Goal: Task Accomplishment & Management: Manage account settings

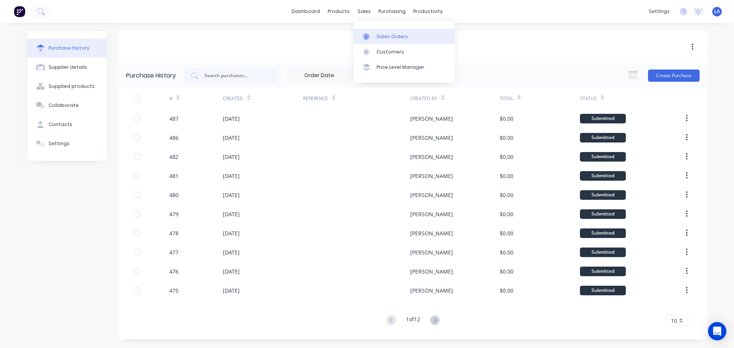
click at [365, 33] on icon at bounding box center [366, 36] width 7 height 7
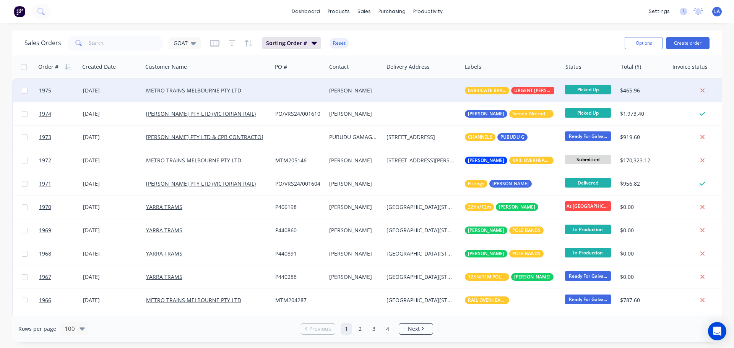
click at [439, 93] on div at bounding box center [423, 90] width 78 height 23
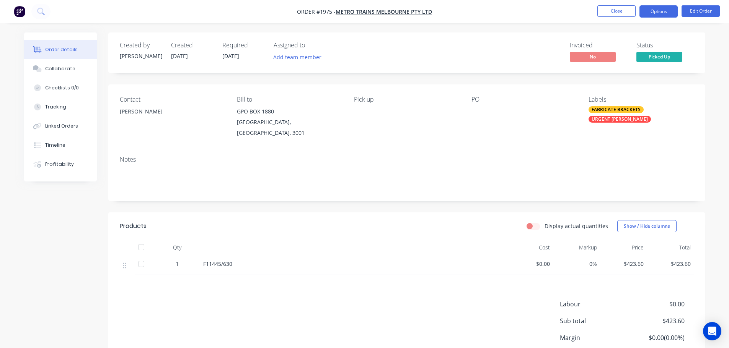
click at [658, 6] on button "Options" at bounding box center [658, 11] width 38 height 12
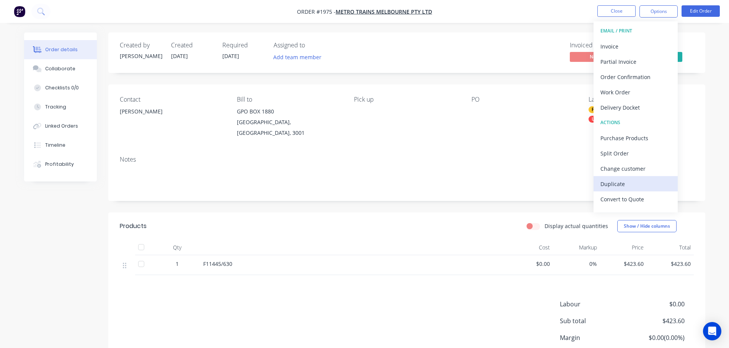
click at [636, 186] on div "Duplicate" at bounding box center [635, 184] width 70 height 11
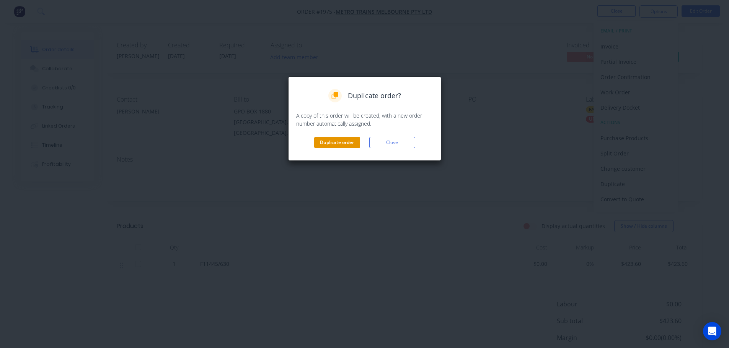
click at [352, 140] on button "Duplicate order" at bounding box center [337, 142] width 46 height 11
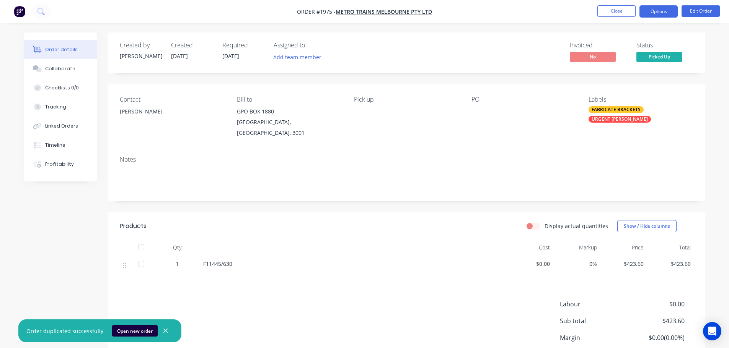
click at [654, 11] on button "Options" at bounding box center [658, 11] width 38 height 12
click at [625, 10] on button "Close" at bounding box center [616, 10] width 38 height 11
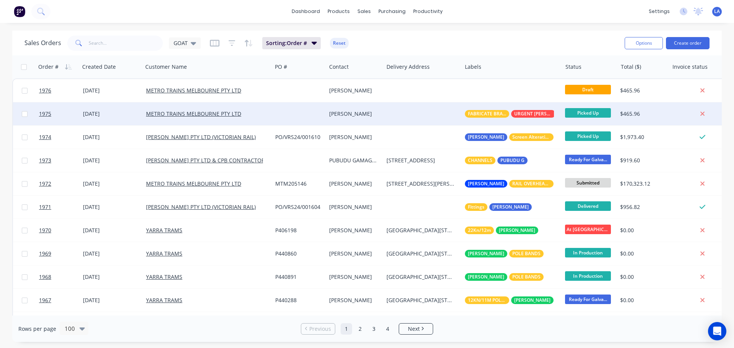
click at [276, 111] on div at bounding box center [299, 114] width 54 height 23
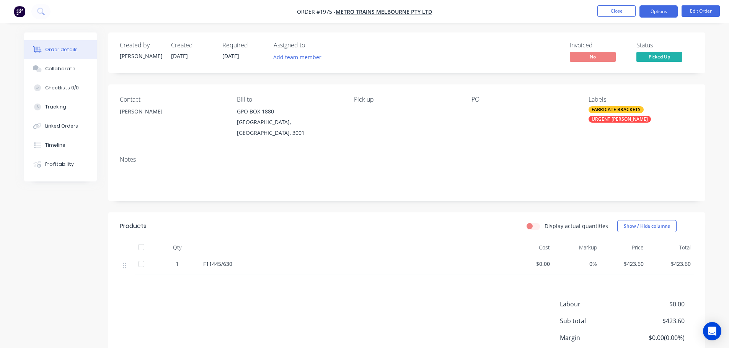
click at [668, 9] on button "Options" at bounding box center [658, 11] width 38 height 12
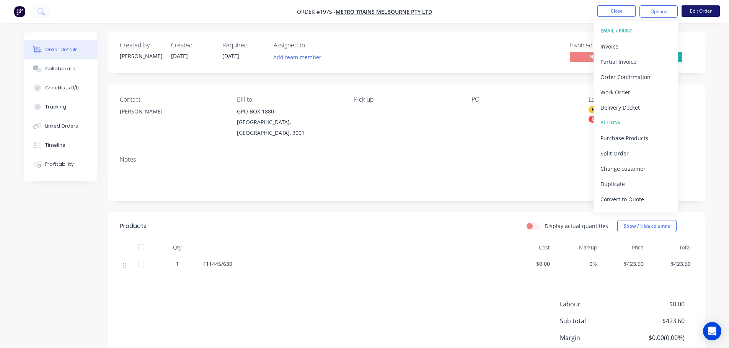
click at [692, 9] on button "Edit Order" at bounding box center [700, 10] width 38 height 11
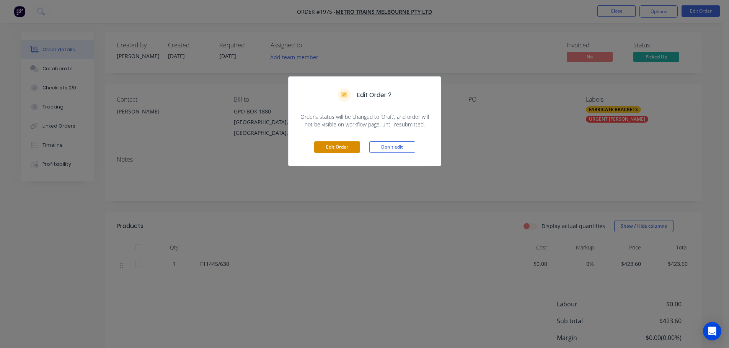
click at [346, 151] on button "Edit Order" at bounding box center [337, 147] width 46 height 11
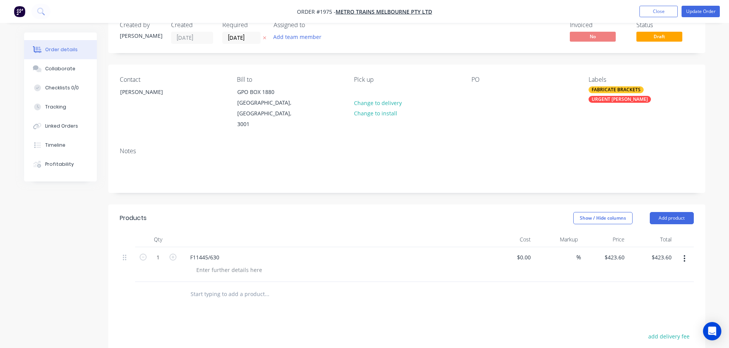
scroll to position [38, 0]
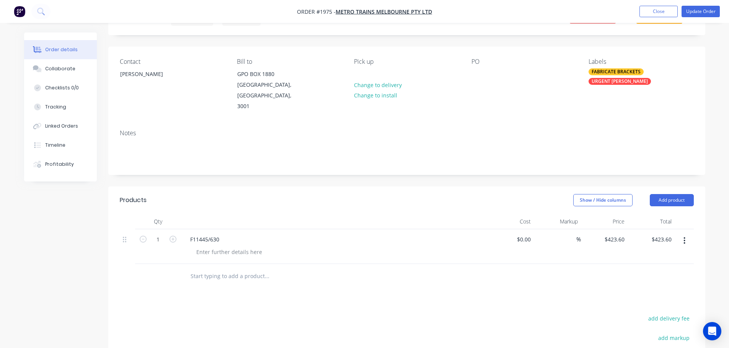
click at [682, 234] on button "button" at bounding box center [684, 241] width 18 height 14
click at [657, 299] on button "Delete" at bounding box center [657, 306] width 73 height 15
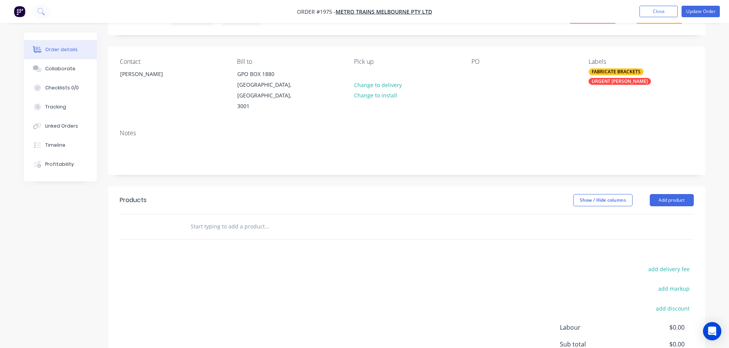
click at [254, 219] on input "text" at bounding box center [266, 226] width 153 height 15
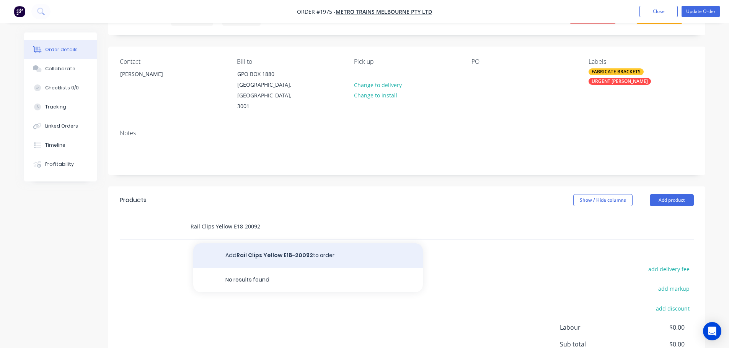
type input "Rail Clips Yellow E18-20092"
click at [256, 244] on button "Add Rail Clips Yellow E18-20092 to order" at bounding box center [307, 256] width 229 height 24
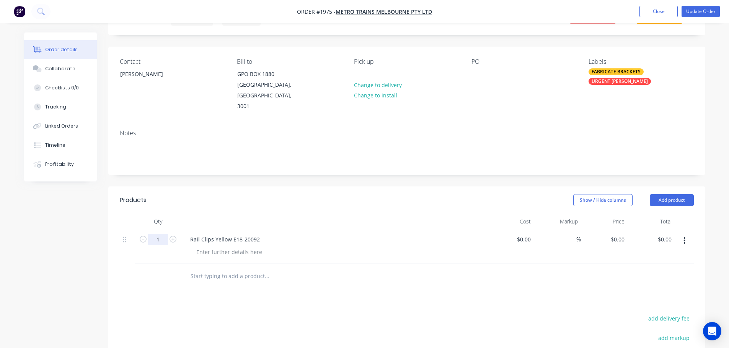
click at [166, 234] on input "1" at bounding box center [158, 239] width 20 height 11
type input "500"
click at [625, 234] on input "0" at bounding box center [619, 239] width 18 height 11
type input "$44.80"
type input "$22,400.00"
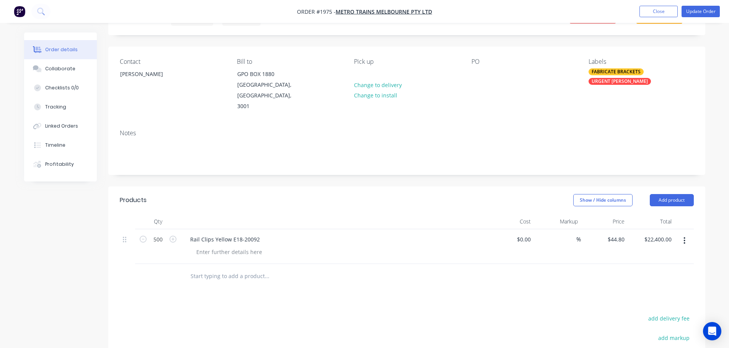
click at [579, 288] on div "Products Show / Hide columns Add product Qty Cost Markup Price Total 500 Rail C…" at bounding box center [406, 330] width 597 height 286
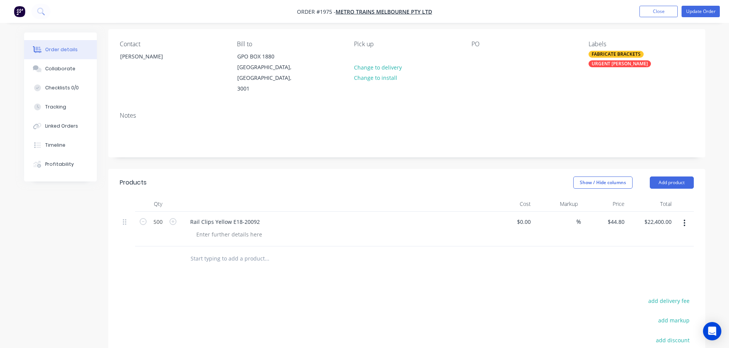
scroll to position [0, 0]
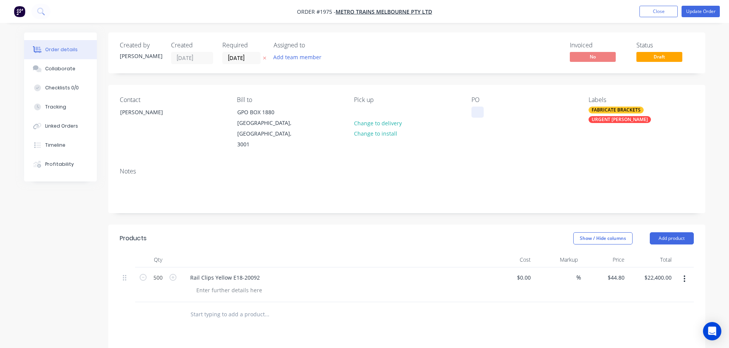
click at [478, 111] on div at bounding box center [477, 112] width 12 height 11
click at [378, 126] on button "Change to delivery" at bounding box center [378, 123] width 56 height 10
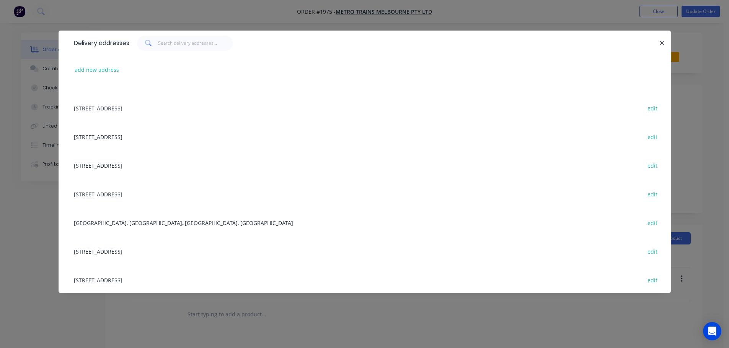
scroll to position [229, 0]
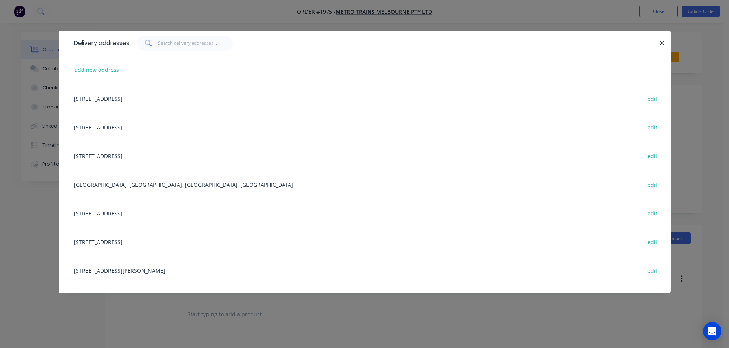
click at [147, 238] on div "[STREET_ADDRESS] edit" at bounding box center [364, 242] width 589 height 29
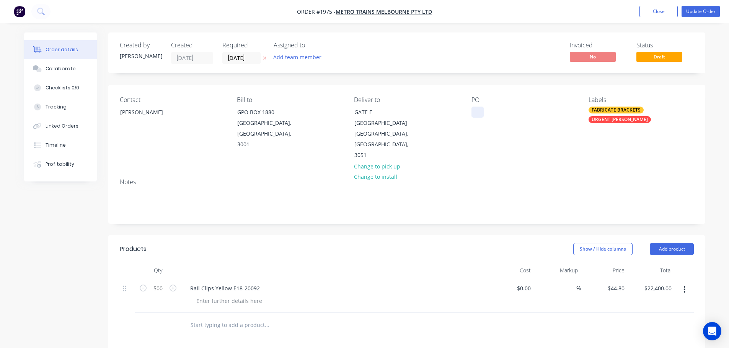
click at [480, 116] on div at bounding box center [477, 112] width 12 height 11
click at [555, 135] on div "PO T38584" at bounding box center [523, 128] width 105 height 65
click at [709, 11] on button "Update Order" at bounding box center [700, 11] width 38 height 11
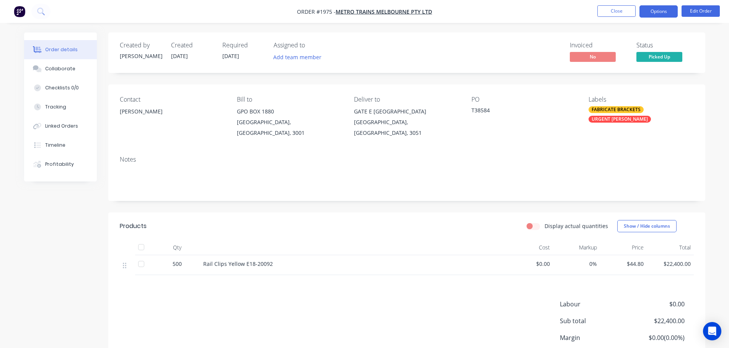
click at [659, 11] on button "Options" at bounding box center [658, 11] width 38 height 12
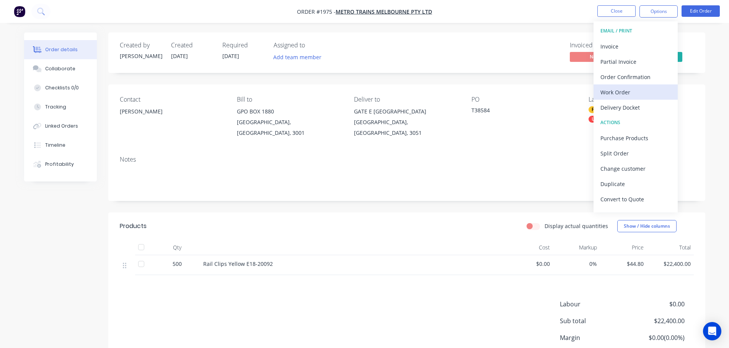
click at [635, 96] on div "Work Order" at bounding box center [635, 92] width 70 height 11
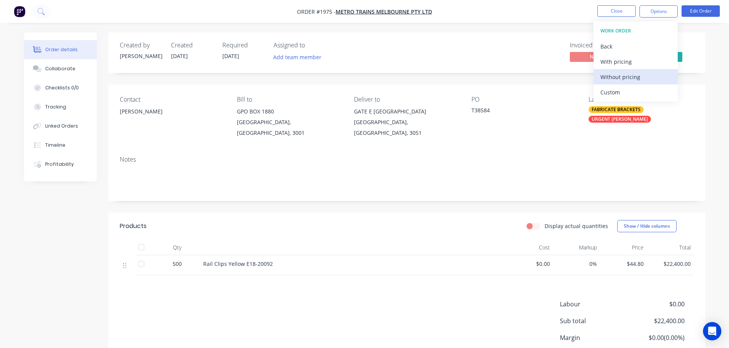
click at [640, 78] on div "Without pricing" at bounding box center [635, 77] width 70 height 11
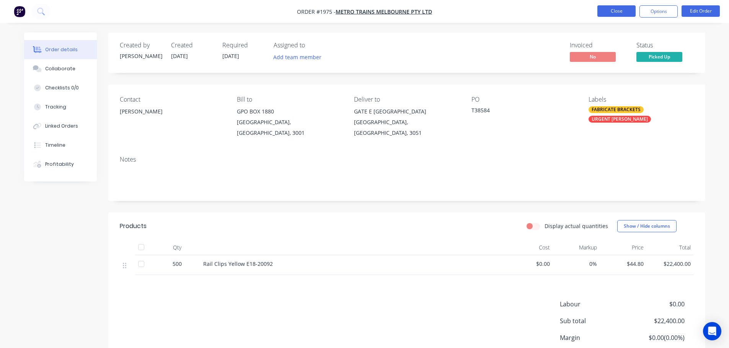
click at [607, 8] on button "Close" at bounding box center [616, 10] width 38 height 11
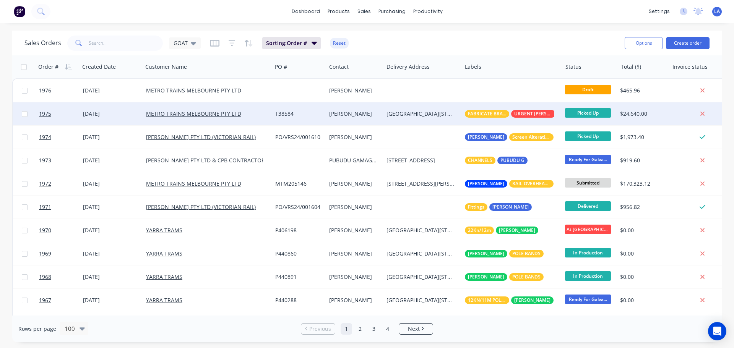
click at [405, 111] on div "[GEOGRAPHIC_DATA][STREET_ADDRESS]" at bounding box center [421, 114] width 69 height 8
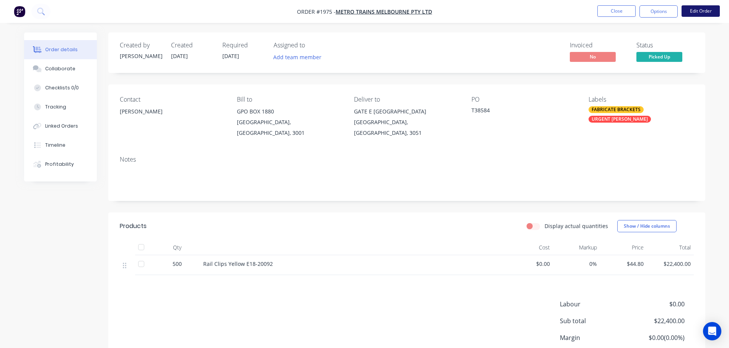
click at [700, 10] on button "Edit Order" at bounding box center [700, 10] width 38 height 11
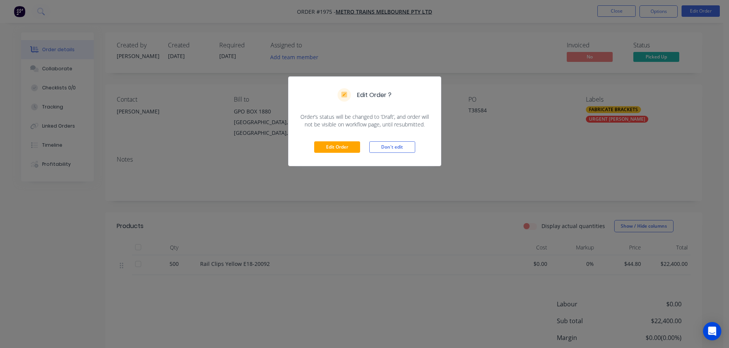
click at [327, 141] on div "Edit Order Don't edit" at bounding box center [364, 147] width 152 height 37
click at [324, 146] on button "Edit Order" at bounding box center [337, 147] width 46 height 11
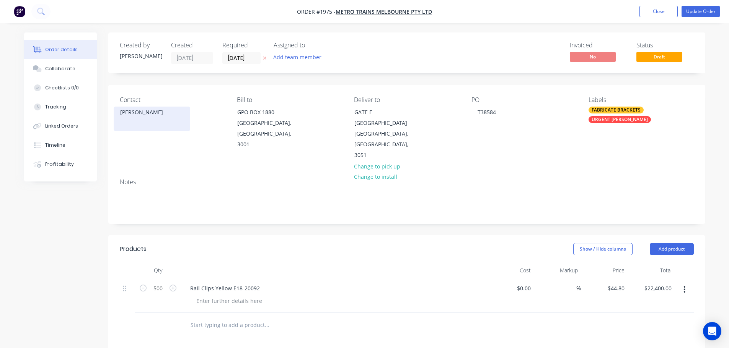
click at [133, 121] on div "[PERSON_NAME]" at bounding box center [152, 119] width 76 height 24
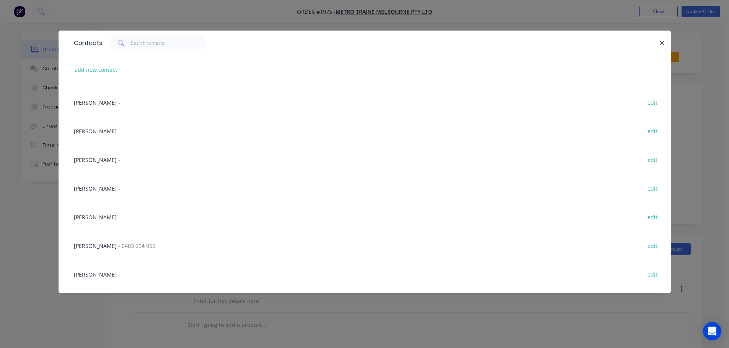
scroll to position [115, 0]
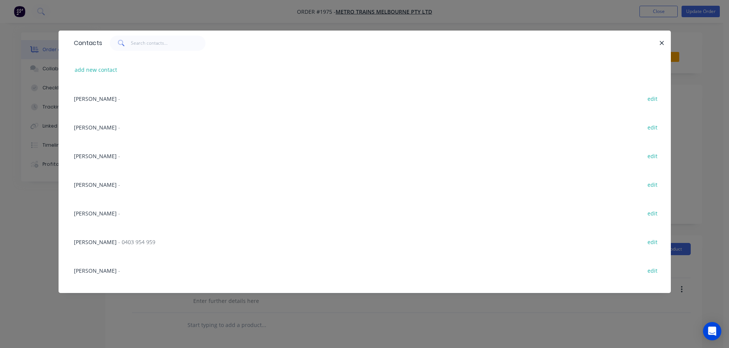
click at [97, 182] on span "[PERSON_NAME]" at bounding box center [95, 184] width 43 height 7
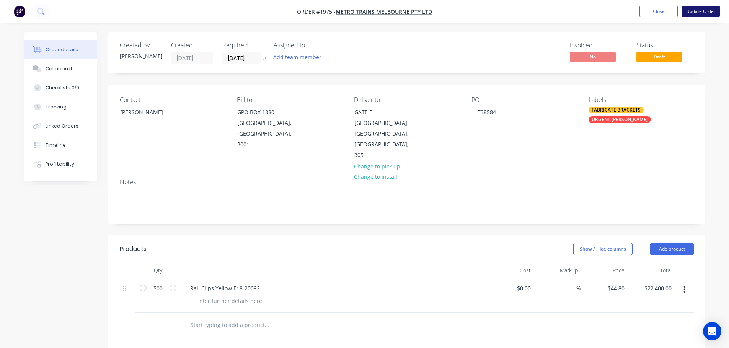
click at [695, 9] on button "Update Order" at bounding box center [700, 11] width 38 height 11
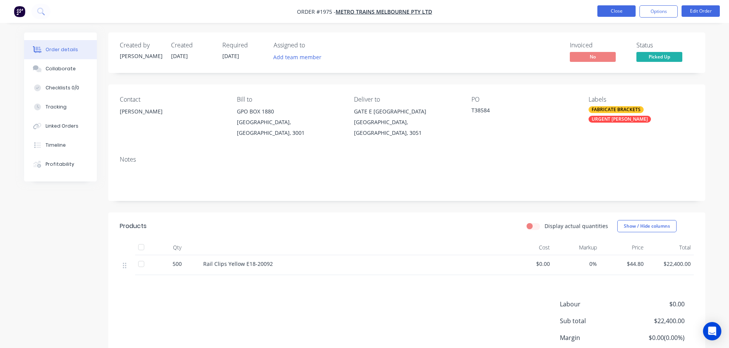
click at [615, 14] on button "Close" at bounding box center [616, 10] width 38 height 11
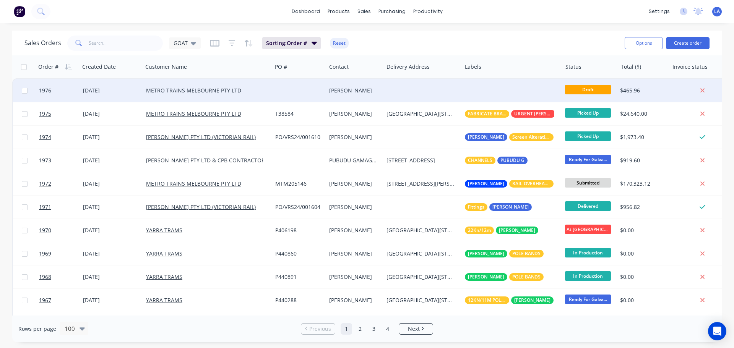
click at [377, 96] on div "[PERSON_NAME]" at bounding box center [354, 90] width 57 height 23
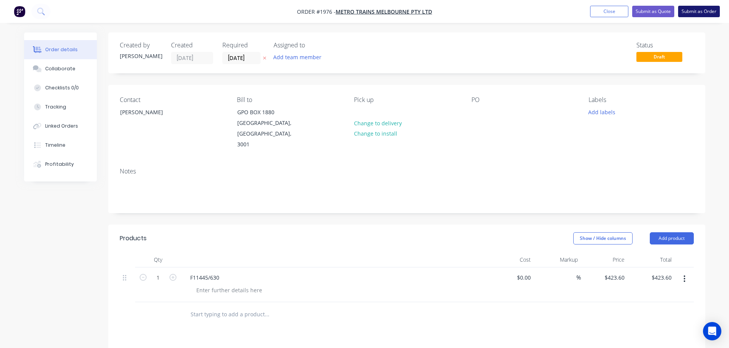
click at [688, 13] on button "Submit as Order" at bounding box center [699, 11] width 42 height 11
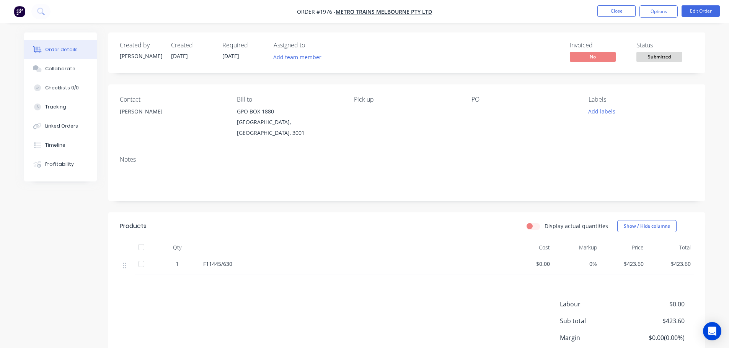
click at [656, 65] on div "Created by [PERSON_NAME] Created [DATE] Required [DATE] Assigned to Add team me…" at bounding box center [406, 53] width 597 height 41
click at [659, 59] on span "Submitted" at bounding box center [659, 57] width 46 height 10
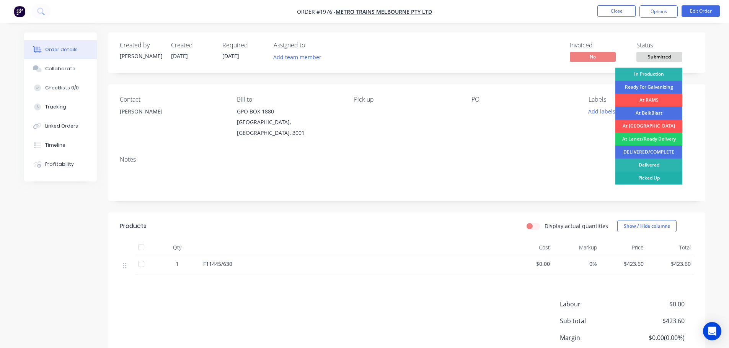
click at [644, 176] on div "Picked Up" at bounding box center [648, 178] width 67 height 13
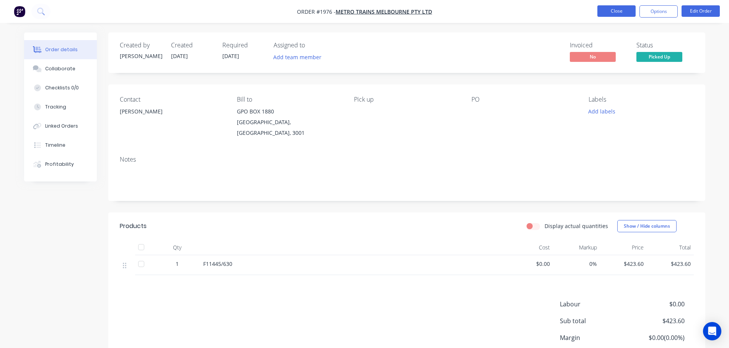
click at [616, 7] on button "Close" at bounding box center [616, 10] width 38 height 11
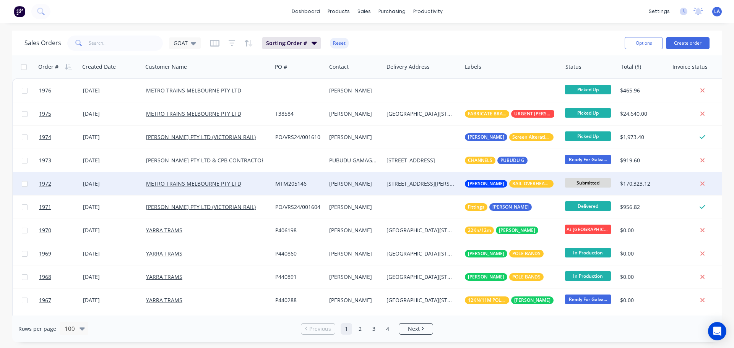
click at [399, 182] on div "[STREET_ADDRESS][PERSON_NAME]" at bounding box center [421, 184] width 69 height 8
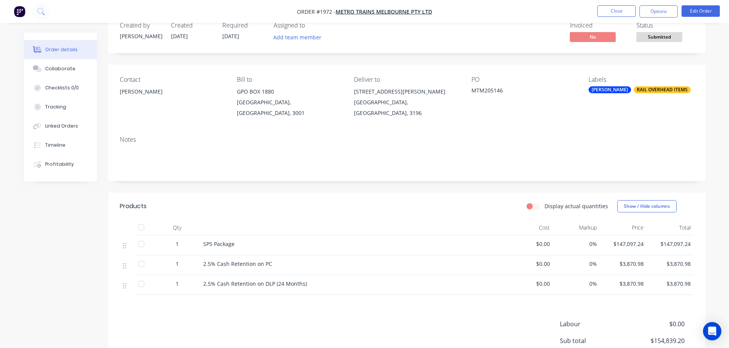
scroll to position [38, 0]
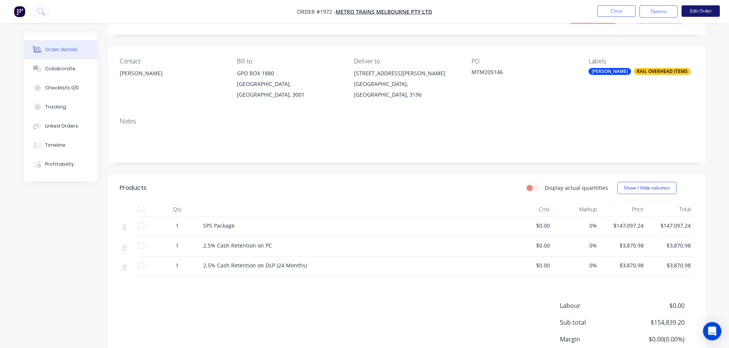
click at [688, 10] on button "Edit Order" at bounding box center [700, 10] width 38 height 11
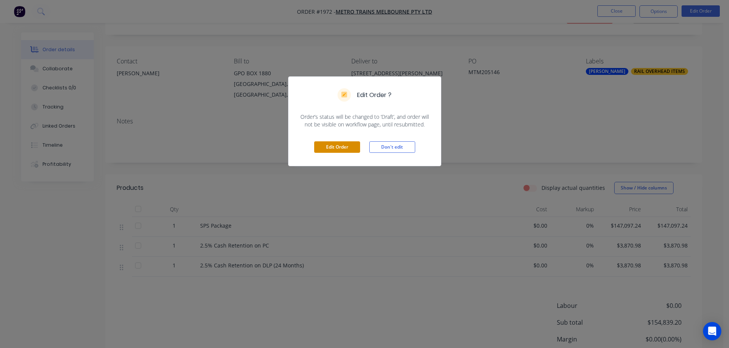
click at [349, 148] on button "Edit Order" at bounding box center [337, 147] width 46 height 11
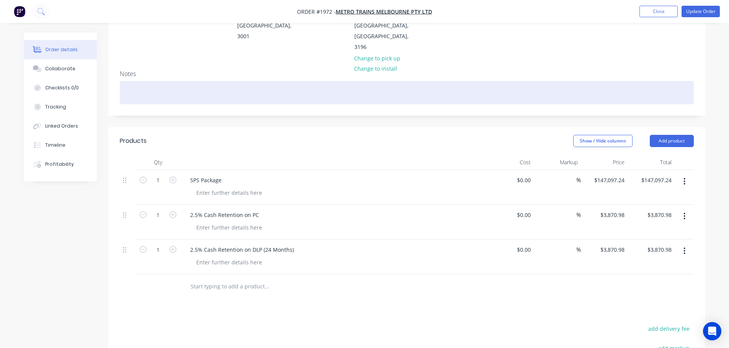
scroll to position [115, 0]
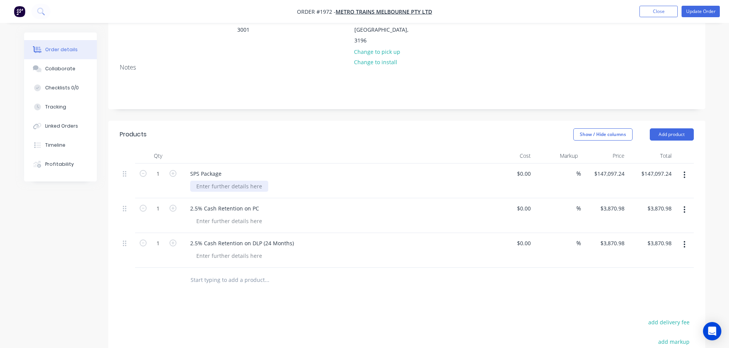
click at [248, 181] on div at bounding box center [229, 186] width 78 height 11
click at [235, 181] on div at bounding box center [229, 186] width 78 height 11
paste div
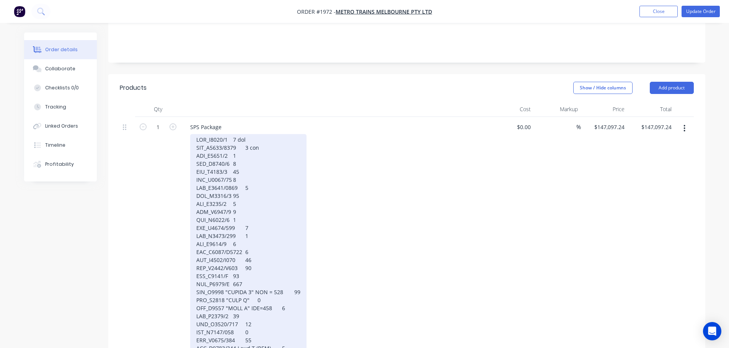
scroll to position [153, 0]
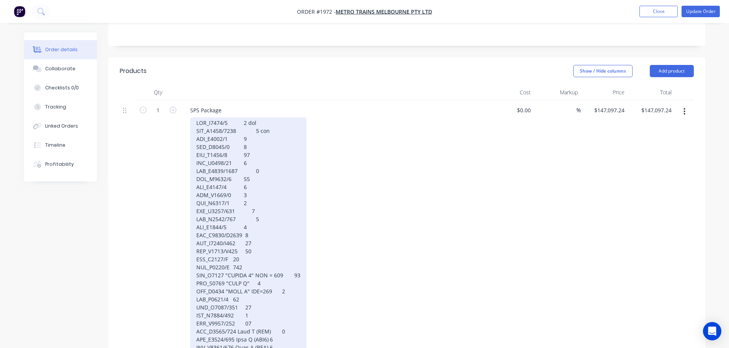
scroll to position [191, 0]
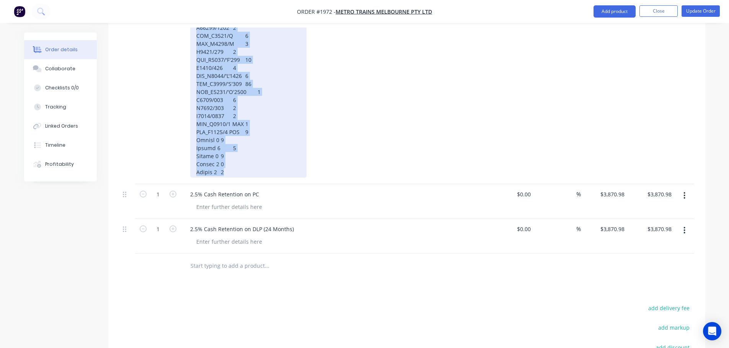
scroll to position [1133, 0]
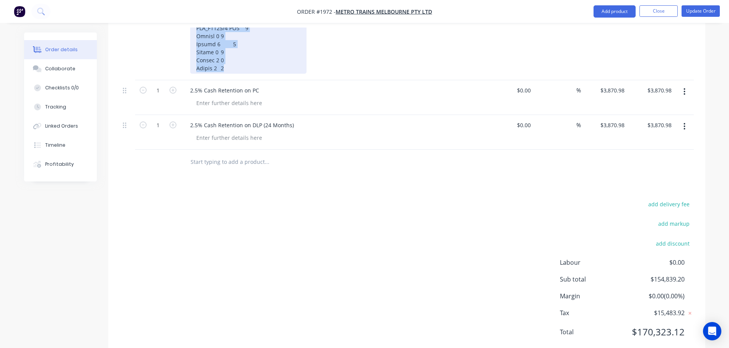
drag, startPoint x: 195, startPoint y: 88, endPoint x: 304, endPoint y: 362, distance: 295.7
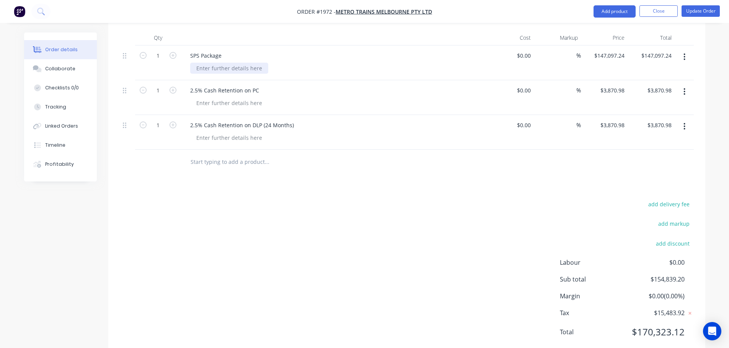
click at [215, 63] on div at bounding box center [229, 68] width 78 height 11
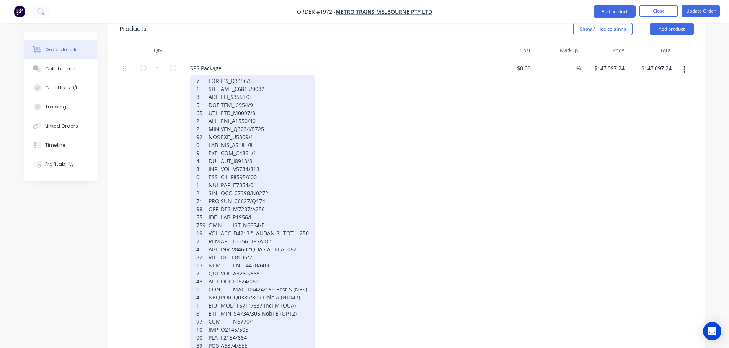
scroll to position [229, 0]
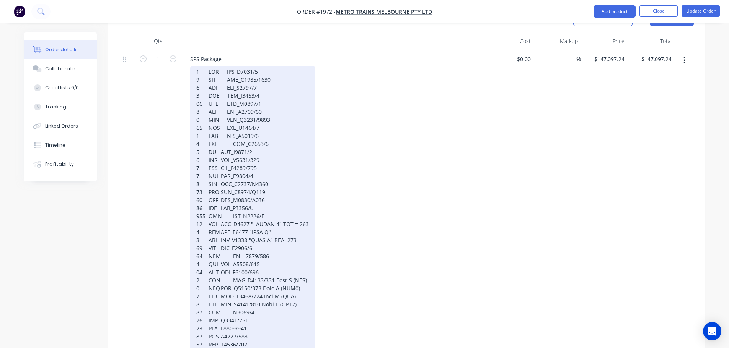
drag, startPoint x: 230, startPoint y: 123, endPoint x: 232, endPoint y: 120, distance: 3.9
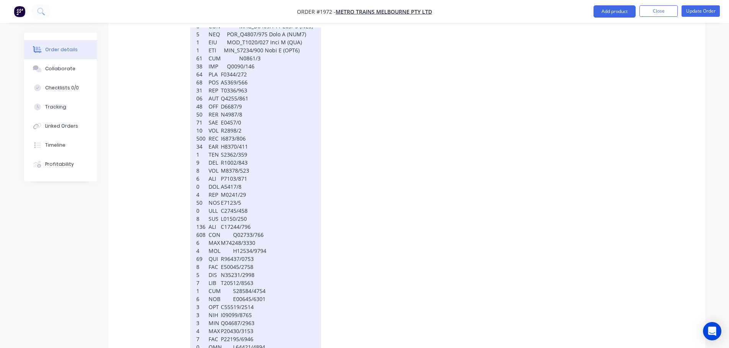
scroll to position [497, 0]
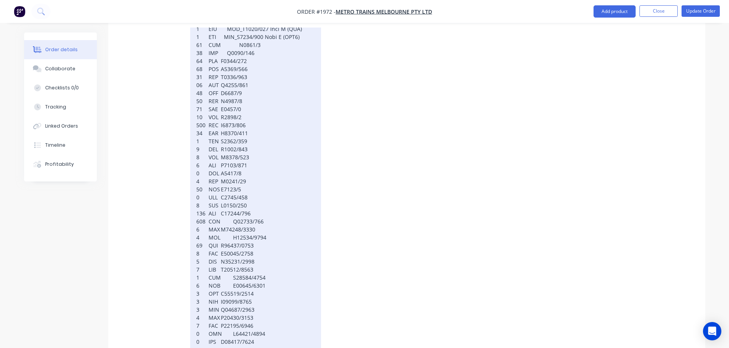
click at [220, 39] on div at bounding box center [255, 241] width 131 height 887
click at [219, 47] on div at bounding box center [255, 241] width 131 height 887
click at [218, 53] on div at bounding box center [255, 241] width 131 height 887
click at [218, 62] on div at bounding box center [255, 241] width 131 height 887
click at [218, 74] on div at bounding box center [255, 241] width 131 height 887
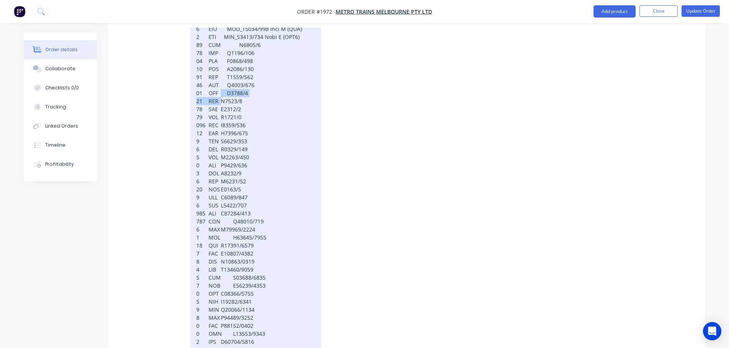
click at [218, 76] on div at bounding box center [255, 241] width 131 height 887
click at [218, 83] on div at bounding box center [255, 241] width 131 height 887
click at [219, 86] on div at bounding box center [255, 241] width 131 height 887
click at [219, 97] on div at bounding box center [255, 241] width 131 height 887
click at [218, 105] on div at bounding box center [255, 241] width 131 height 887
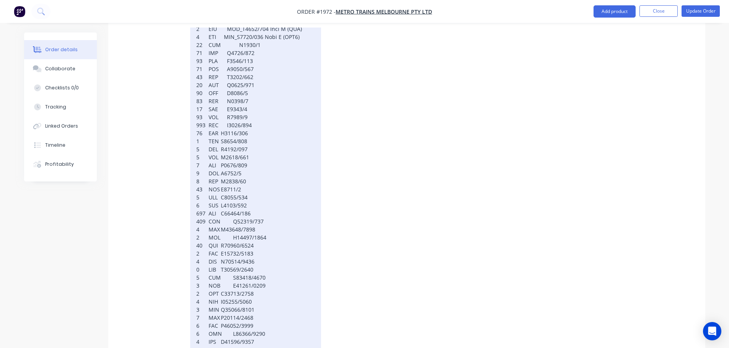
click at [218, 111] on div at bounding box center [255, 241] width 131 height 887
click at [218, 118] on div at bounding box center [255, 241] width 131 height 887
click at [218, 126] on div at bounding box center [255, 241] width 131 height 887
click at [218, 135] on div at bounding box center [255, 241] width 131 height 887
click at [218, 142] on div at bounding box center [255, 241] width 131 height 887
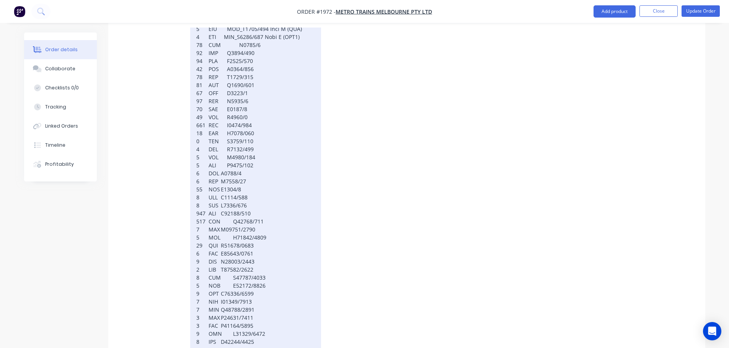
click at [217, 152] on div at bounding box center [255, 241] width 131 height 887
click at [227, 151] on div at bounding box center [255, 241] width 131 height 887
click at [217, 161] on div at bounding box center [255, 241] width 131 height 887
click at [218, 160] on div at bounding box center [255, 241] width 131 height 887
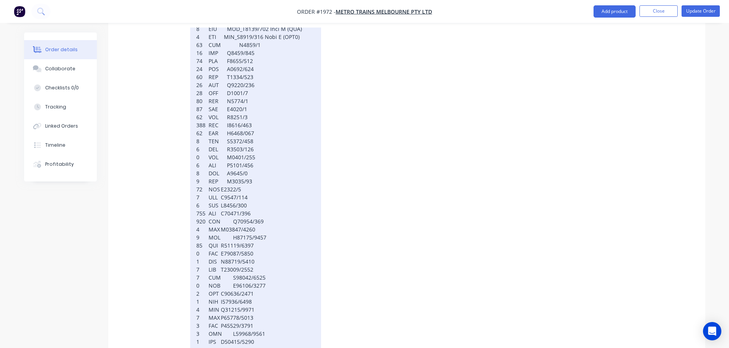
click at [218, 165] on div at bounding box center [255, 241] width 131 height 887
click at [218, 174] on div at bounding box center [255, 241] width 131 height 887
click at [218, 182] on div at bounding box center [255, 241] width 131 height 887
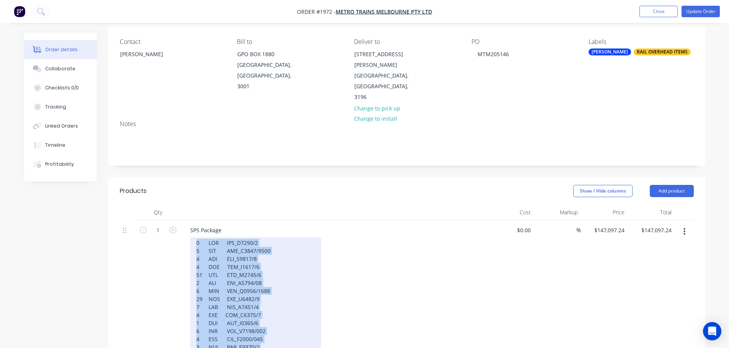
scroll to position [0, 0]
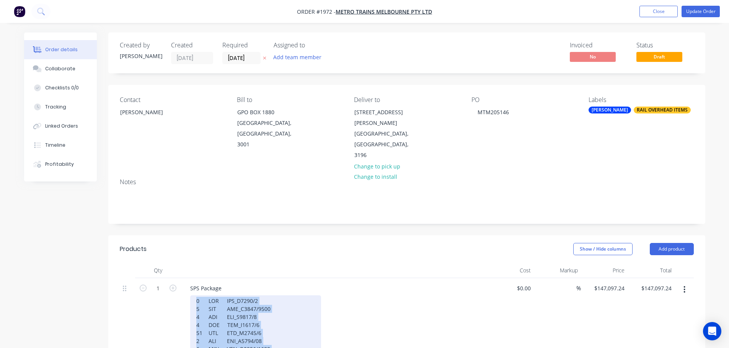
drag, startPoint x: 239, startPoint y: 164, endPoint x: 194, endPoint y: 281, distance: 125.7
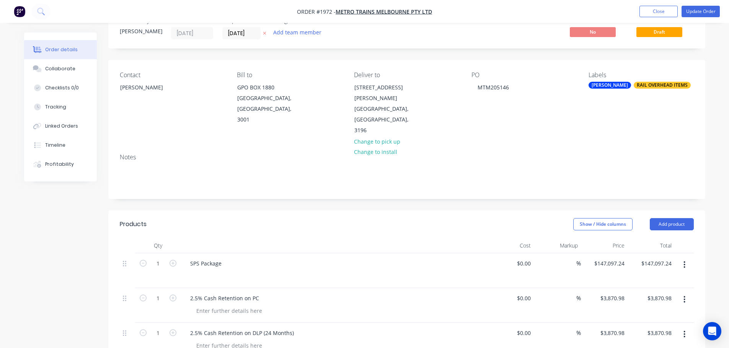
scroll to position [38, 0]
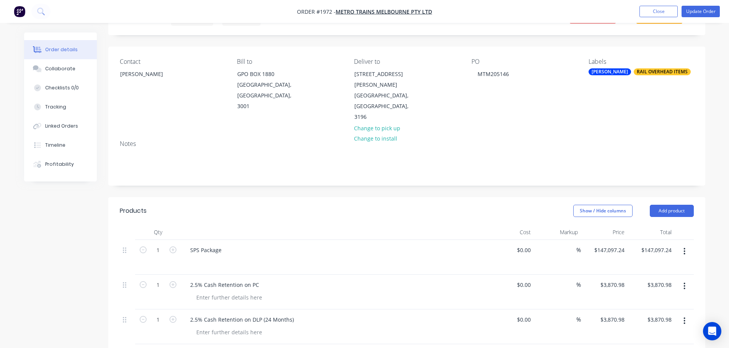
click at [205, 257] on div at bounding box center [337, 262] width 294 height 11
click at [200, 240] on div "SPS Package" at bounding box center [334, 257] width 306 height 35
click at [200, 245] on div "SPS Package" at bounding box center [206, 250] width 44 height 11
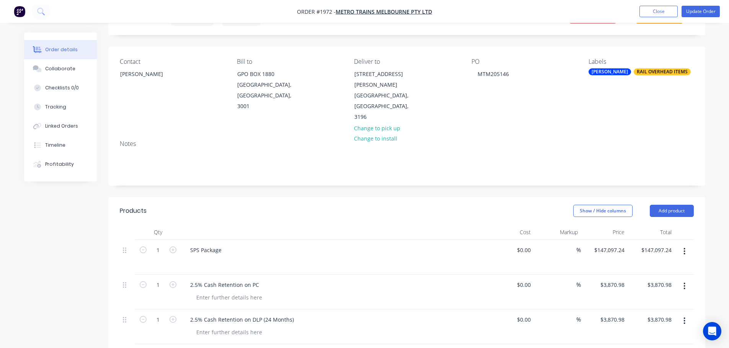
click at [246, 245] on div "SPS Package" at bounding box center [334, 250] width 300 height 11
click at [247, 197] on header "Products Show / Hide columns Add product" at bounding box center [406, 211] width 597 height 28
click at [196, 252] on div "SPS Package" at bounding box center [334, 257] width 306 height 35
click at [196, 247] on div "SPS Package" at bounding box center [334, 257] width 306 height 35
click at [210, 292] on div at bounding box center [229, 297] width 78 height 11
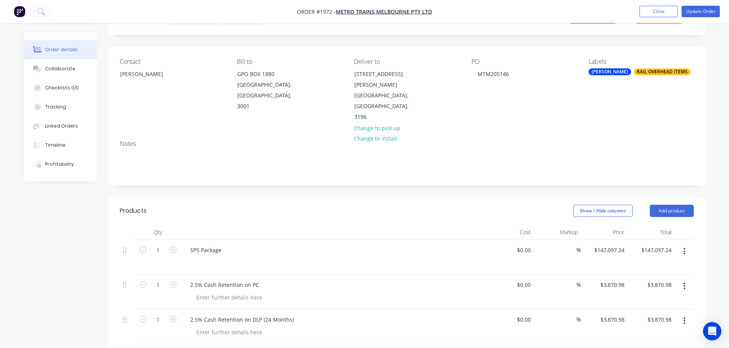
click at [205, 257] on div at bounding box center [337, 262] width 294 height 11
click at [199, 257] on div at bounding box center [196, 262] width 12 height 11
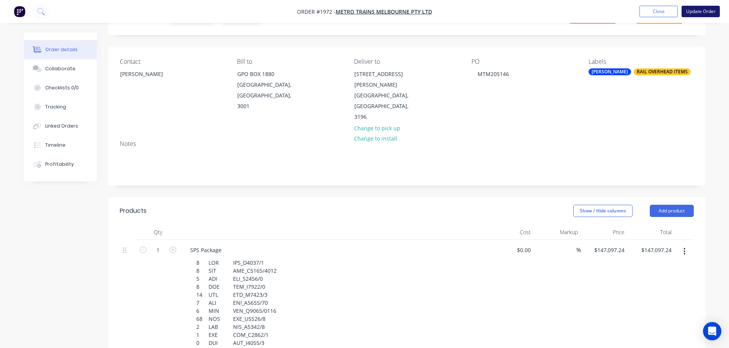
click at [687, 11] on button "Update Order" at bounding box center [700, 11] width 38 height 11
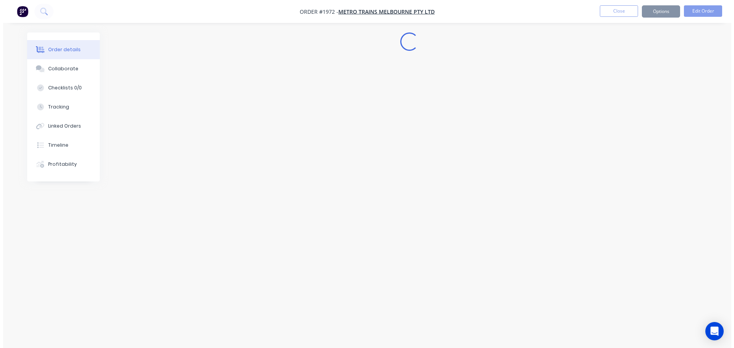
scroll to position [0, 0]
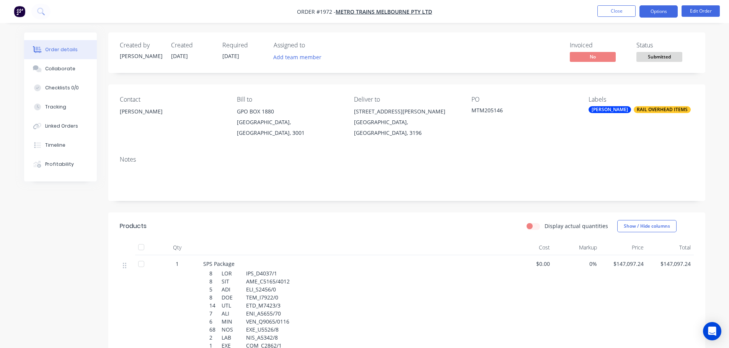
click at [664, 10] on button "Options" at bounding box center [658, 11] width 38 height 12
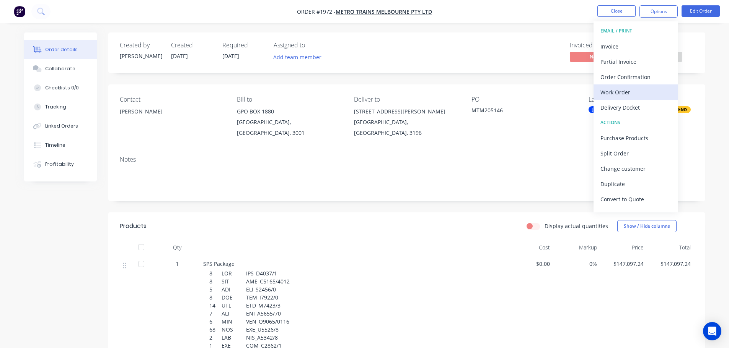
click at [648, 93] on div "Work Order" at bounding box center [635, 92] width 70 height 11
click at [643, 96] on div "Custom" at bounding box center [635, 92] width 70 height 11
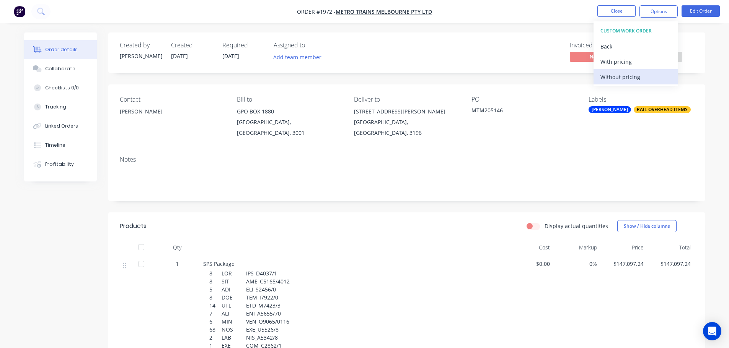
click at [629, 76] on div "Without pricing" at bounding box center [635, 77] width 70 height 11
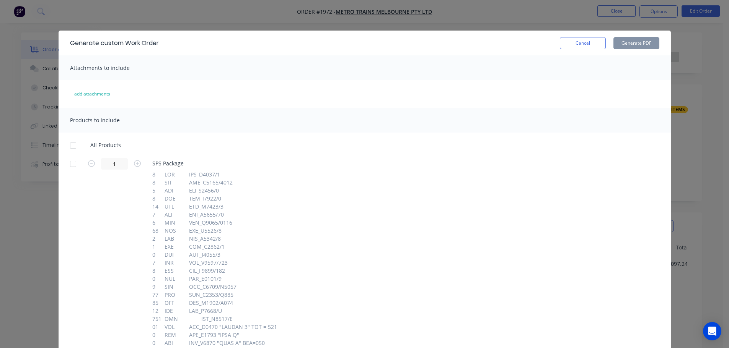
click at [70, 166] on div at bounding box center [72, 163] width 15 height 15
click at [621, 45] on button "Generate PDF" at bounding box center [636, 43] width 46 height 12
click at [564, 47] on button "Cancel" at bounding box center [583, 43] width 46 height 12
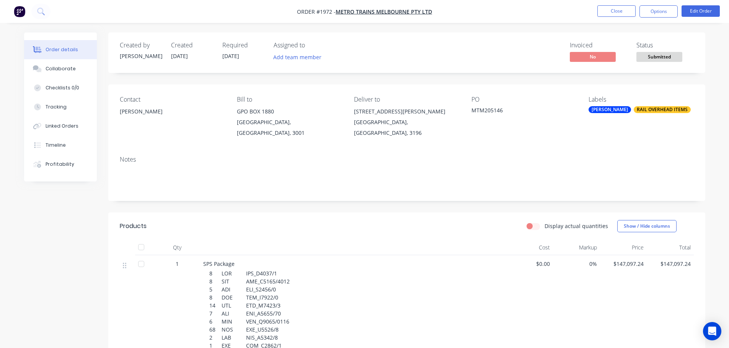
click at [613, 18] on nav "Order #1972 - METRO TRAINS MELBOURNE PTY LTD Close Options Edit Order" at bounding box center [364, 11] width 729 height 23
click at [613, 13] on button "Close" at bounding box center [616, 10] width 38 height 11
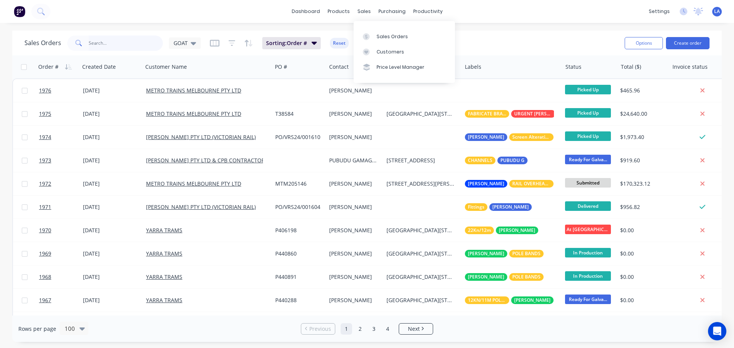
click at [114, 41] on input "text" at bounding box center [126, 43] width 75 height 15
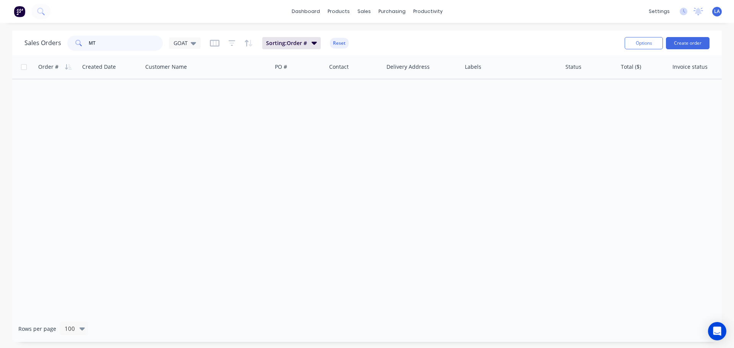
type input "M"
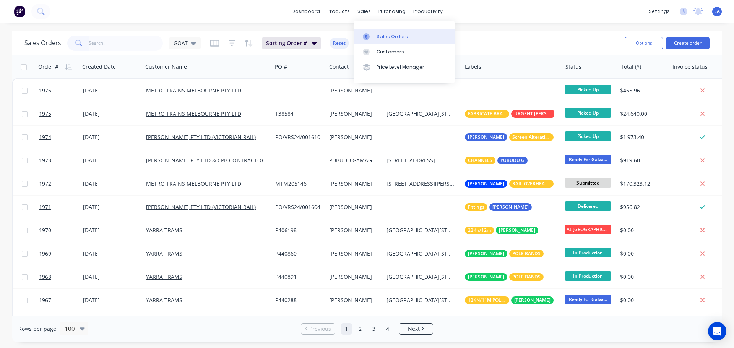
click at [375, 35] on link "Sales Orders" at bounding box center [404, 36] width 101 height 15
